Goal: Find specific page/section

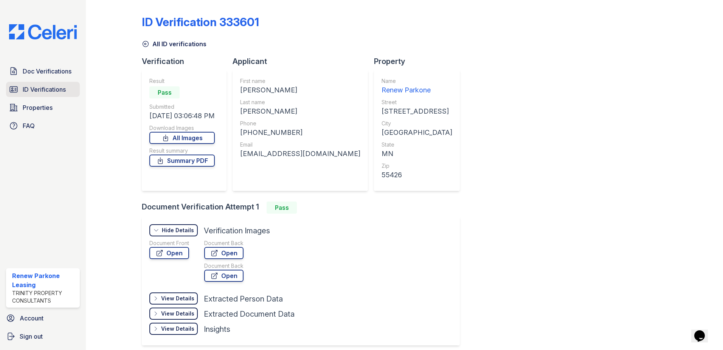
click at [28, 93] on span "ID Verifications" at bounding box center [44, 89] width 43 height 9
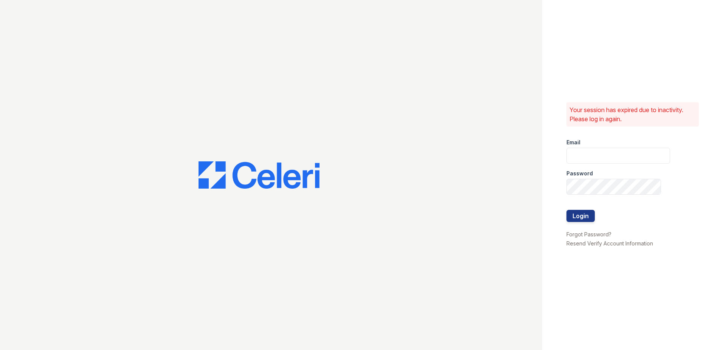
type input "[EMAIL_ADDRESS][DOMAIN_NAME]"
click at [593, 218] on button "Login" at bounding box center [581, 216] width 28 height 12
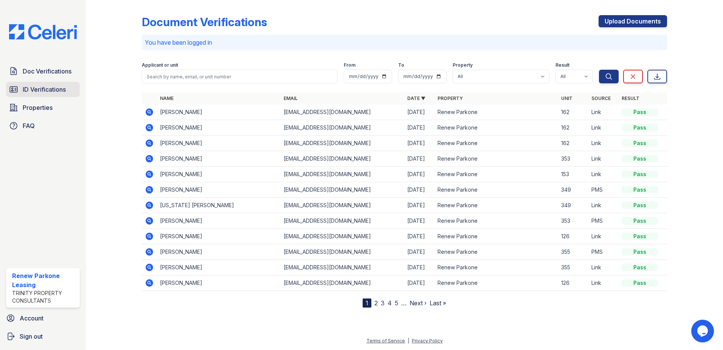
click at [43, 87] on span "ID Verifications" at bounding box center [44, 89] width 43 height 9
